Goal: Communication & Community: Answer question/provide support

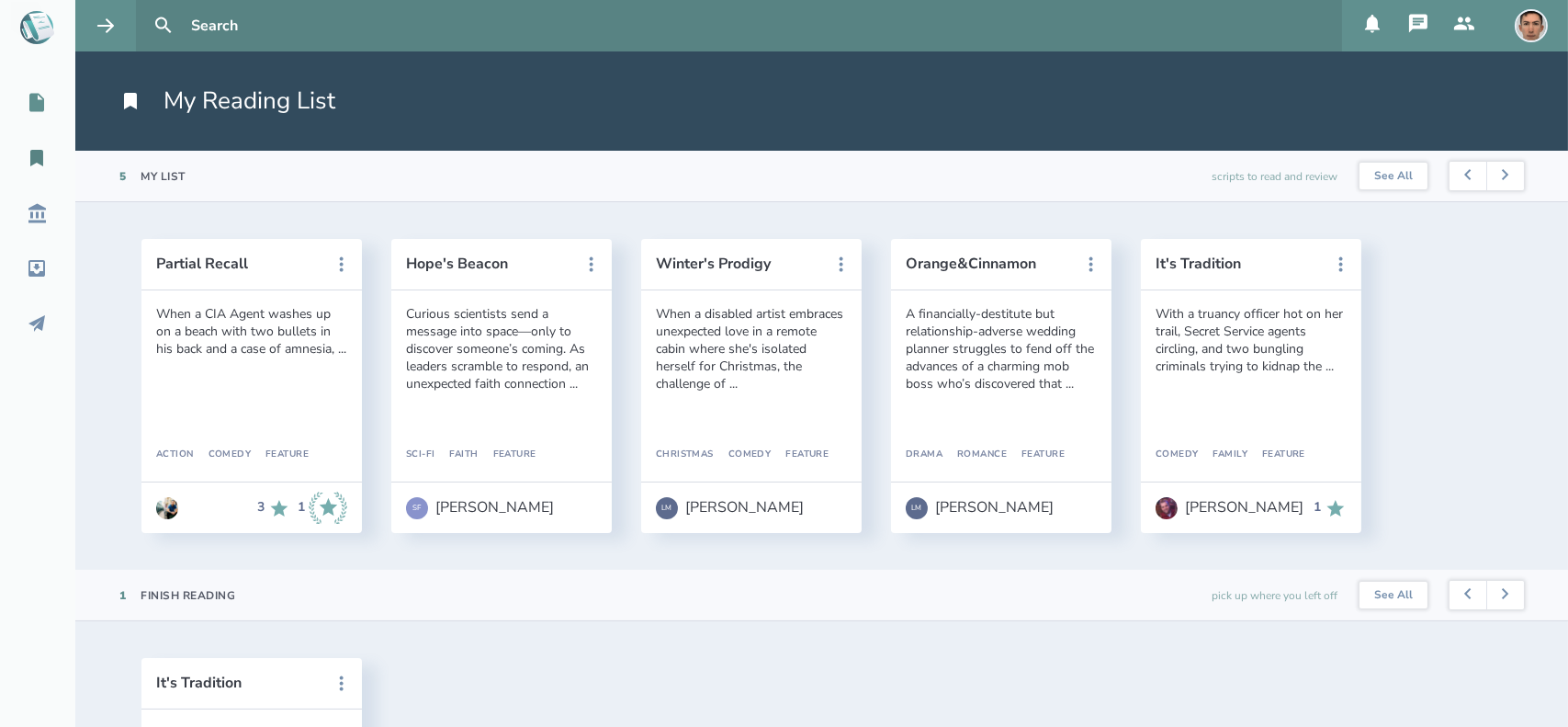
click at [41, 97] on icon at bounding box center [37, 102] width 15 height 18
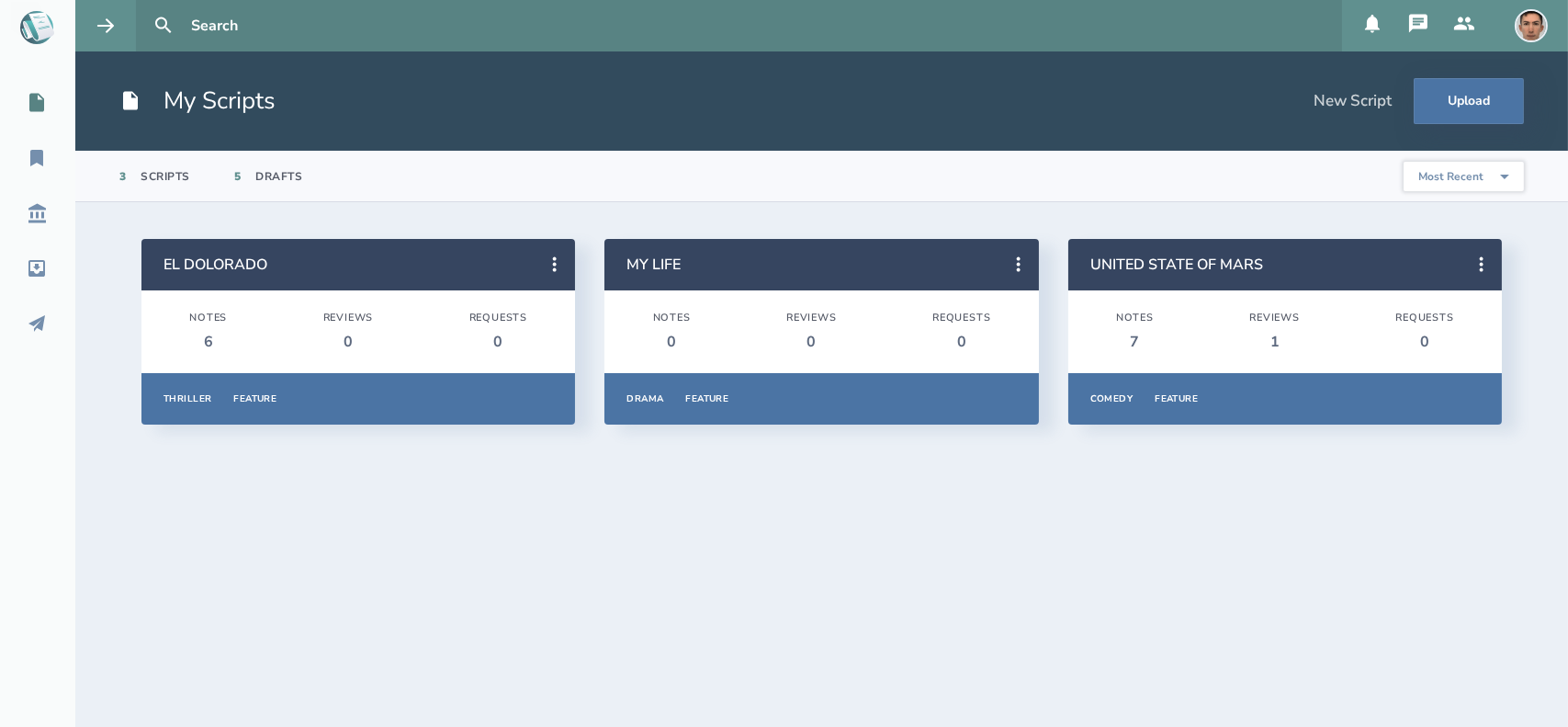
click at [1411, 23] on icon at bounding box center [1417, 23] width 18 height 18
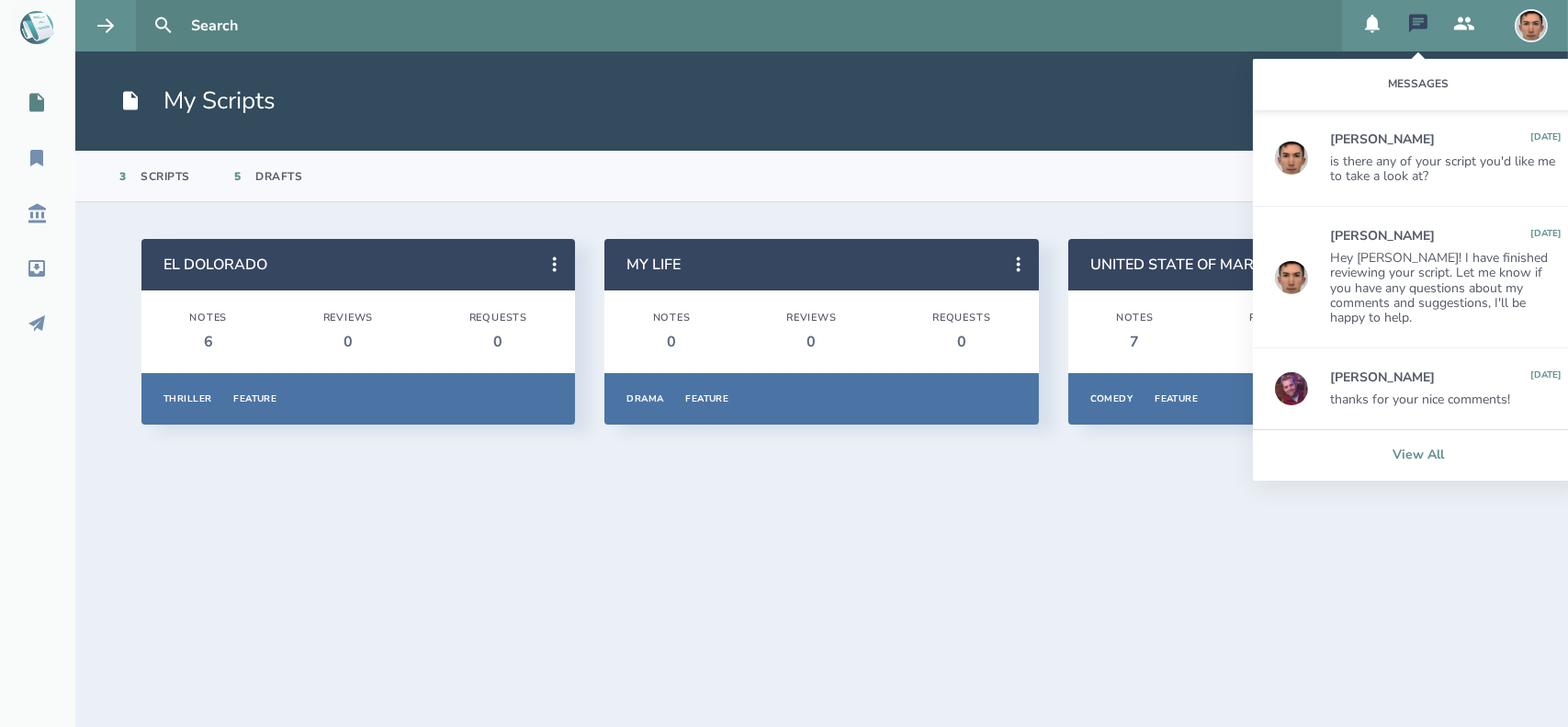
click at [1409, 437] on link "View All" at bounding box center [1418, 454] width 331 height 52
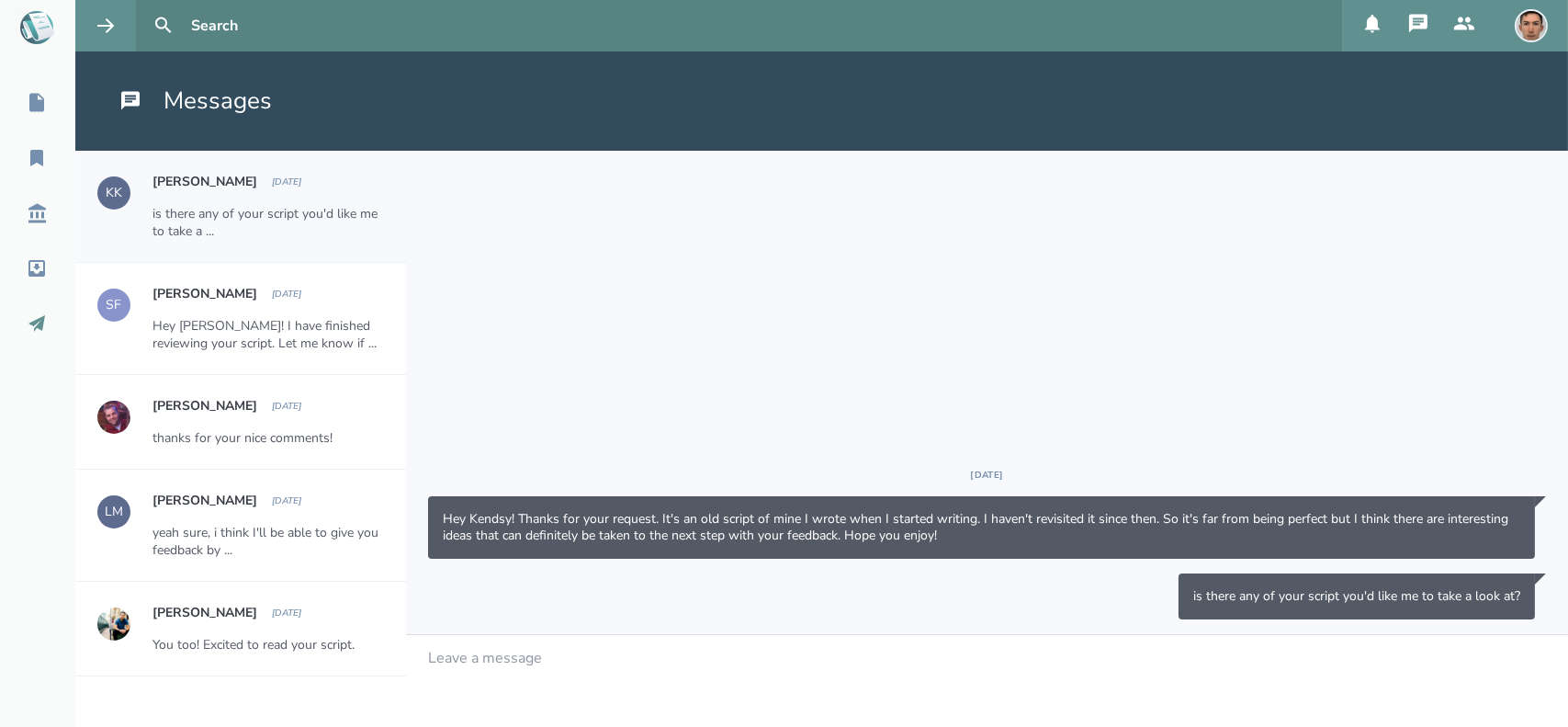
drag, startPoint x: 31, startPoint y: 295, endPoint x: 38, endPoint y: 313, distance: 19.3
click at [38, 313] on nav "My Scripts My Reading List Script Library Inbox Outbox" at bounding box center [38, 213] width 75 height 261
click at [38, 313] on icon at bounding box center [36, 322] width 22 height 22
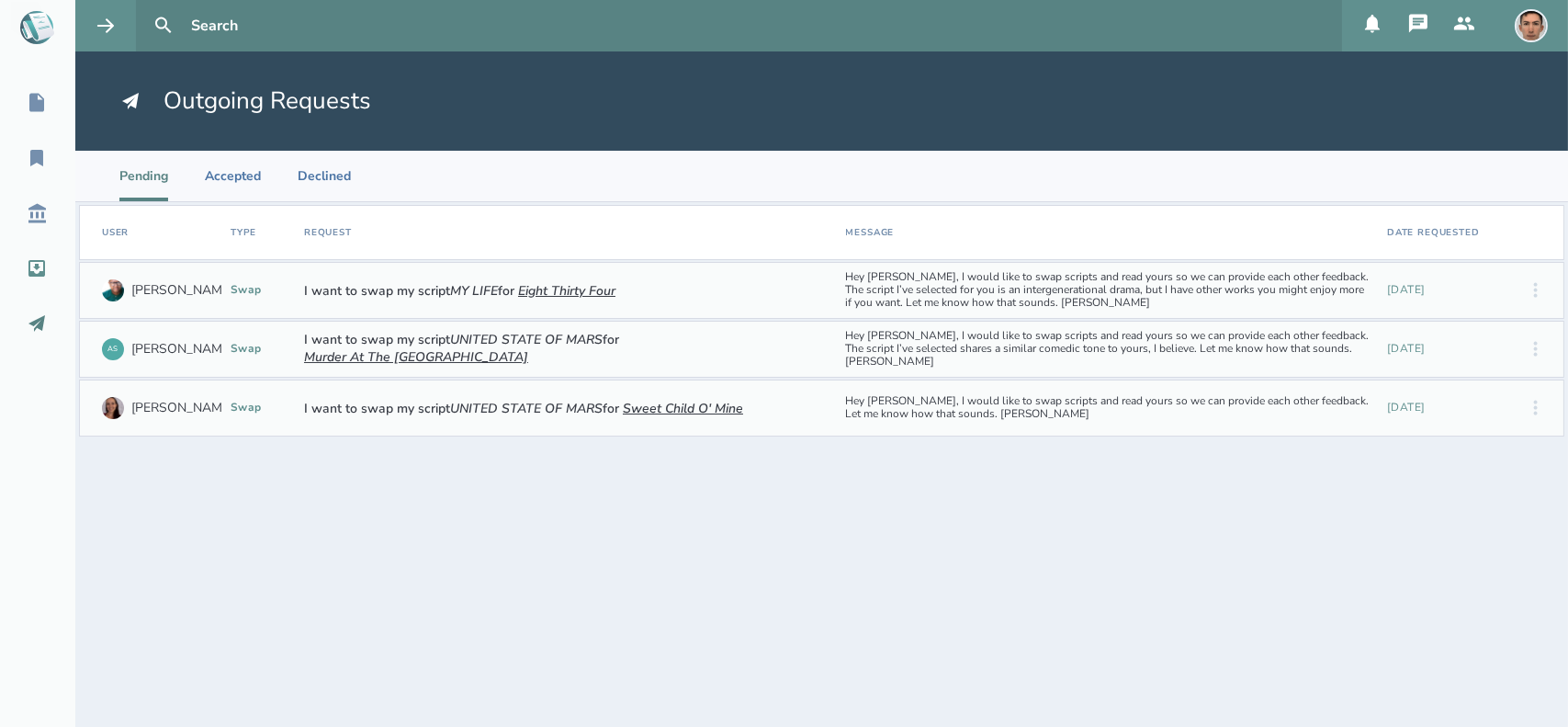
click at [26, 273] on icon at bounding box center [36, 268] width 22 height 22
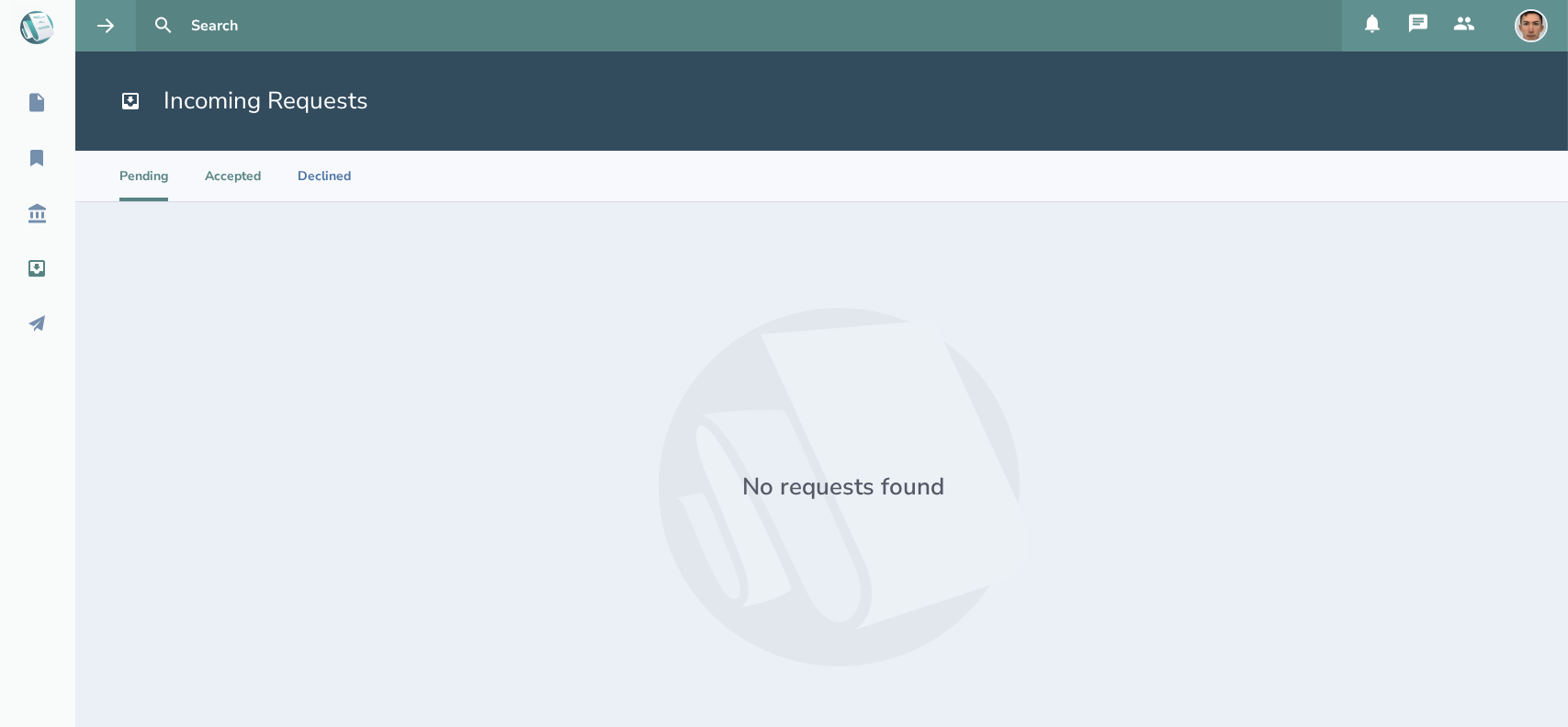
click at [239, 172] on li "Accepted" at bounding box center [232, 176] width 56 height 51
